Goal: Use online tool/utility: Use online tool/utility

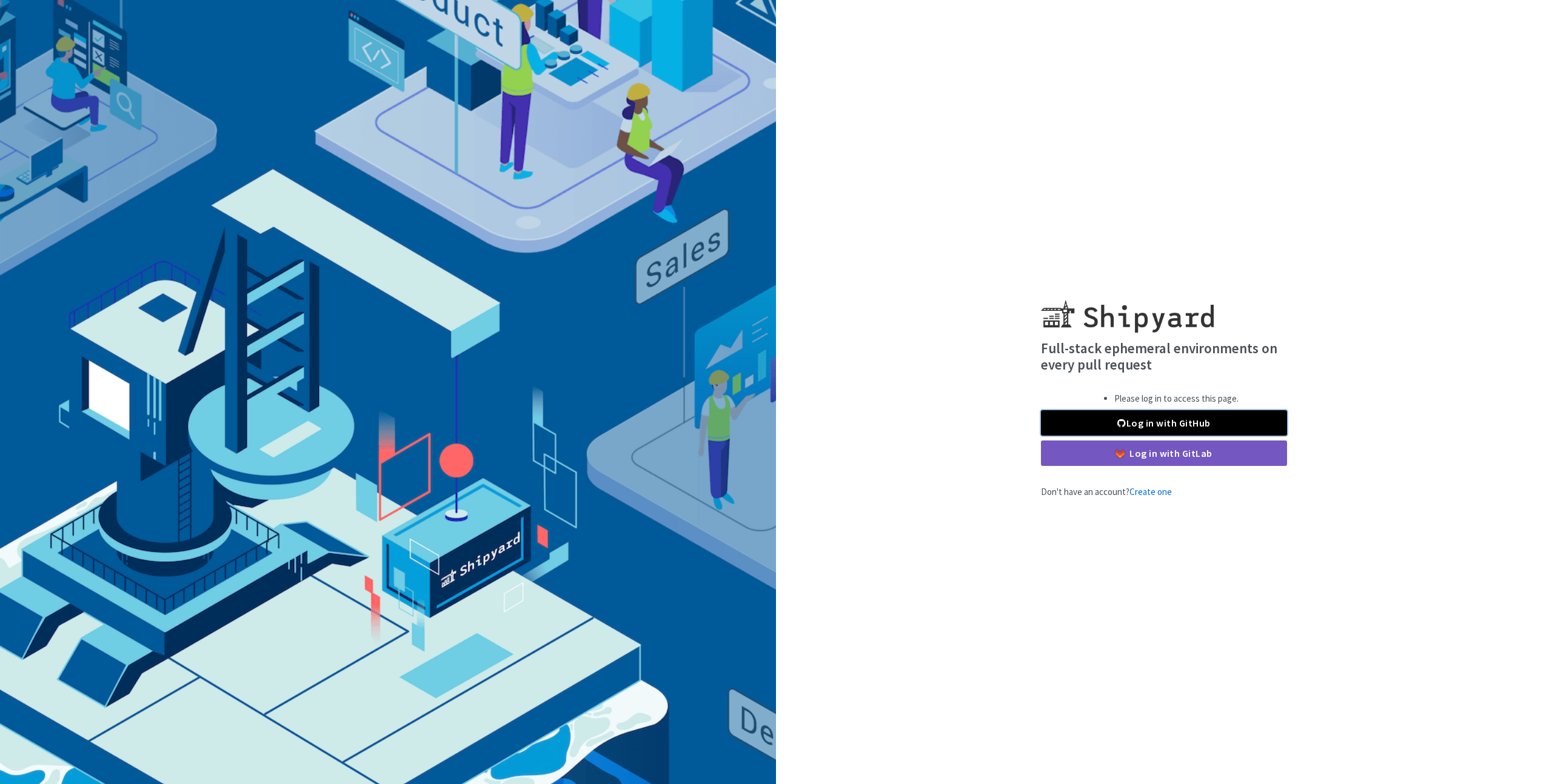
click at [1224, 421] on link "Log in with GitHub" at bounding box center [1164, 423] width 246 height 26
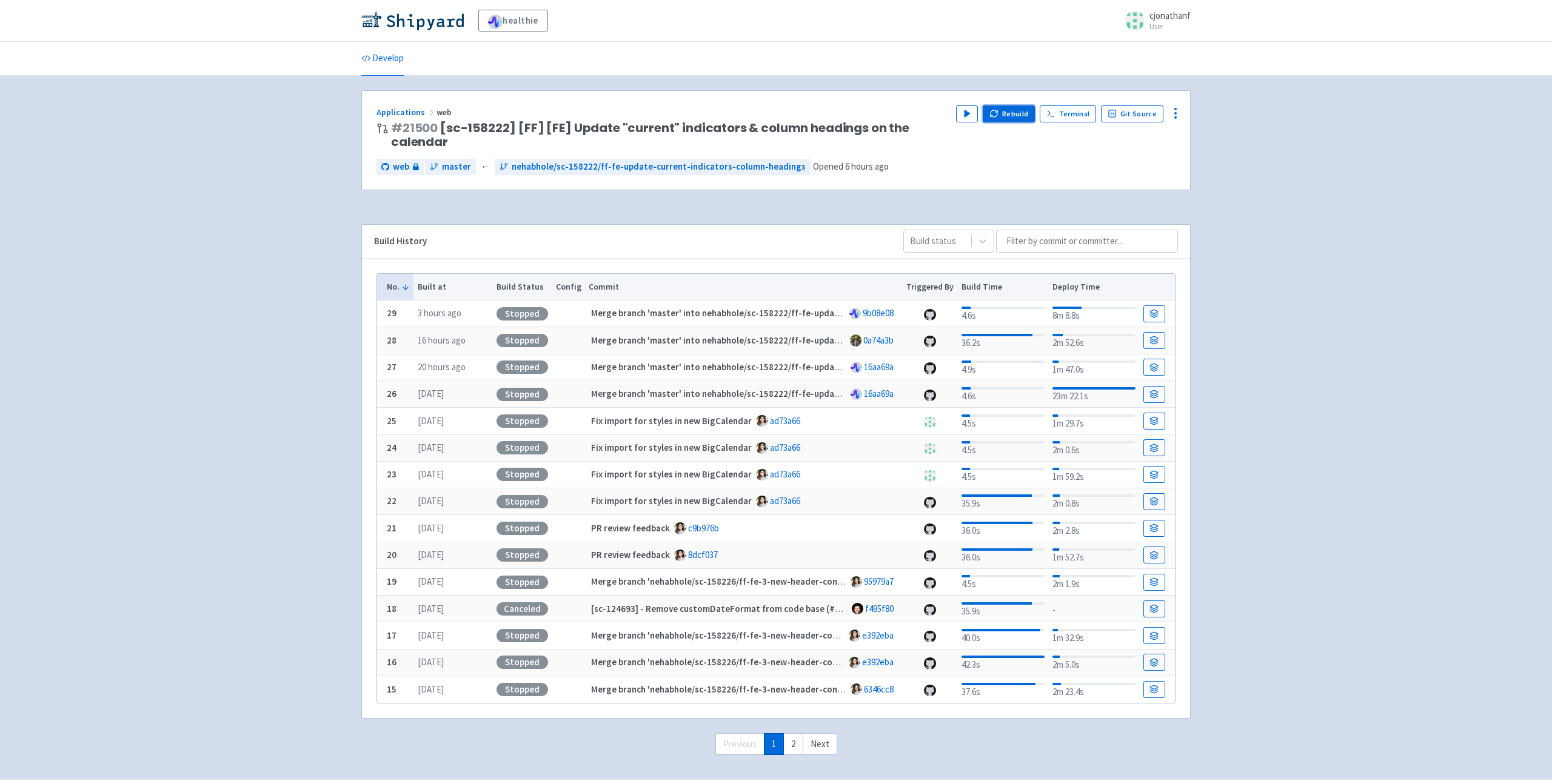
click at [1023, 108] on button "Rebuild" at bounding box center [1008, 114] width 52 height 17
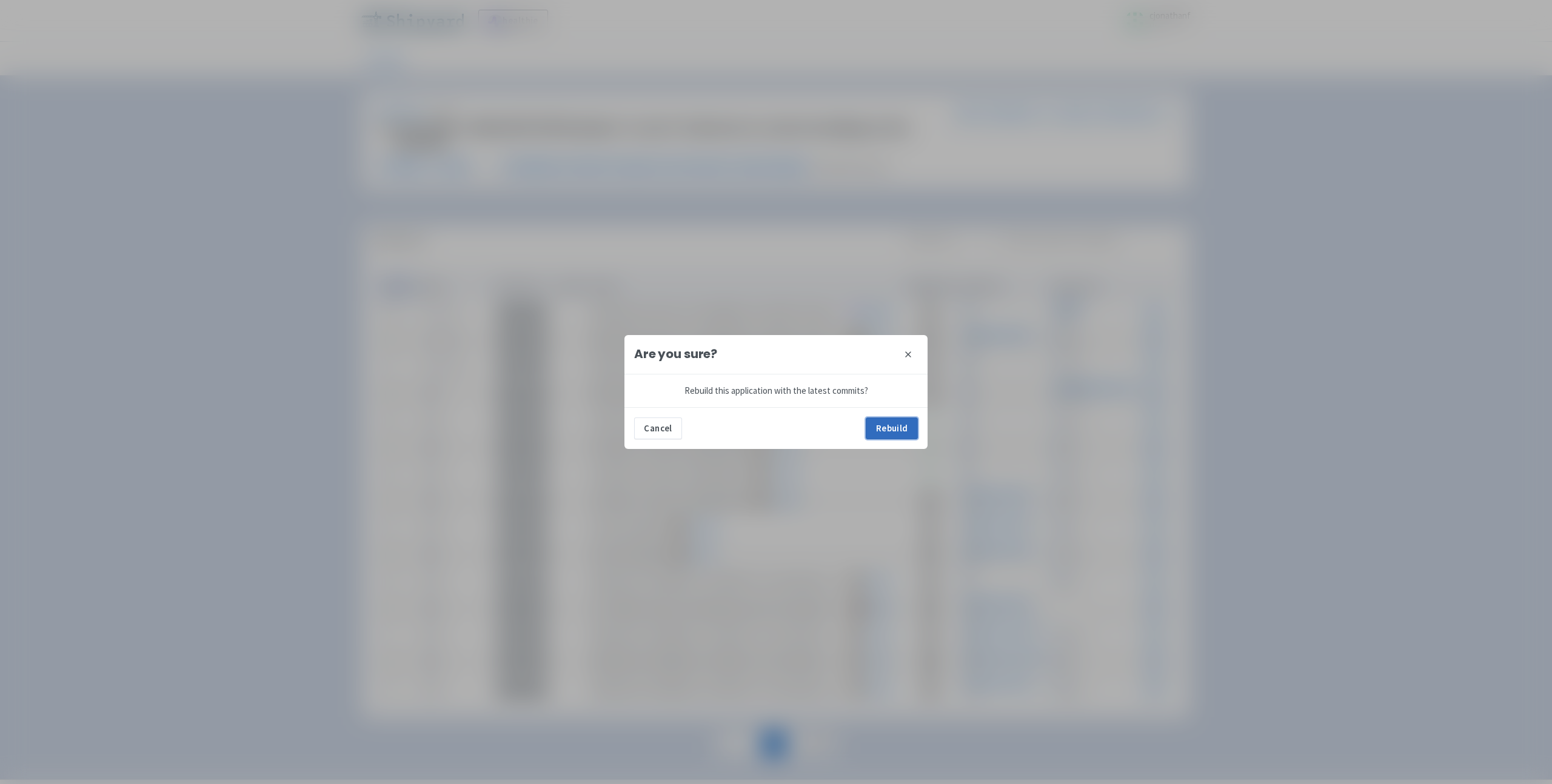
click at [882, 430] on button "Rebuild" at bounding box center [891, 428] width 52 height 22
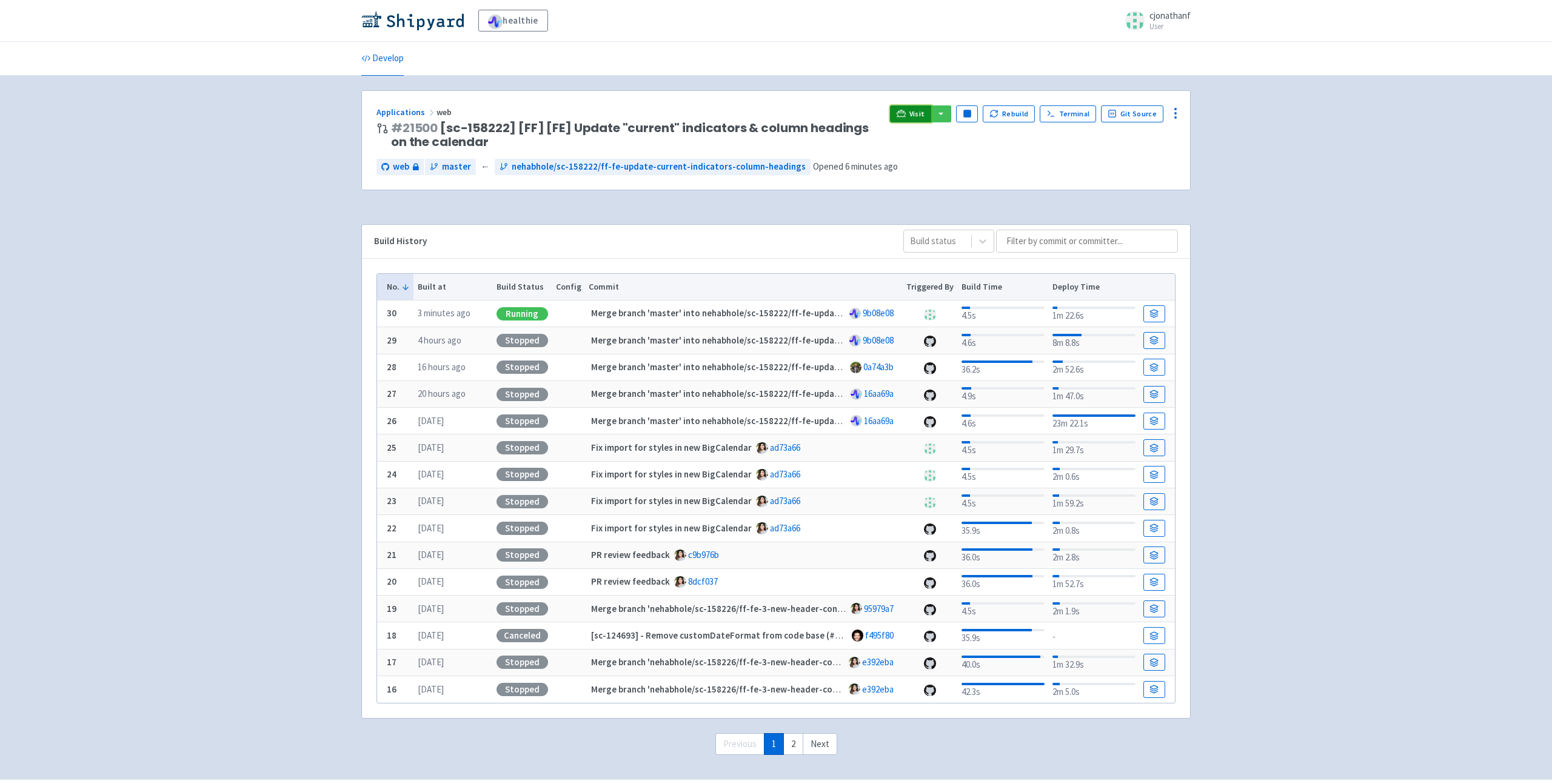
click at [906, 114] on icon at bounding box center [901, 113] width 9 height 9
click at [906, 111] on icon at bounding box center [901, 113] width 9 height 7
click at [918, 111] on span "Visit" at bounding box center [917, 114] width 16 height 10
